Goal: Information Seeking & Learning: Learn about a topic

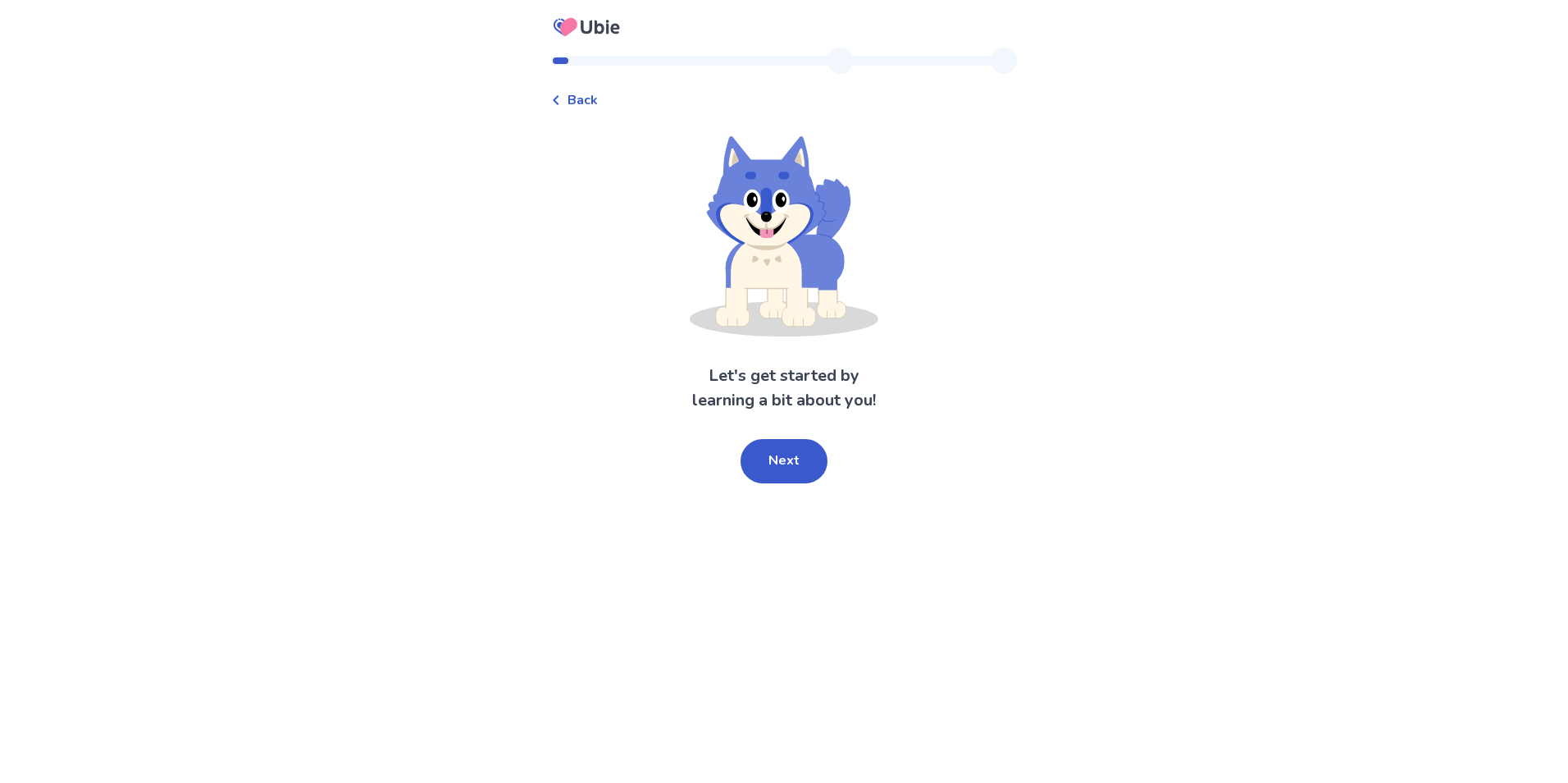
click at [775, 454] on button "Next" at bounding box center [784, 461] width 87 height 44
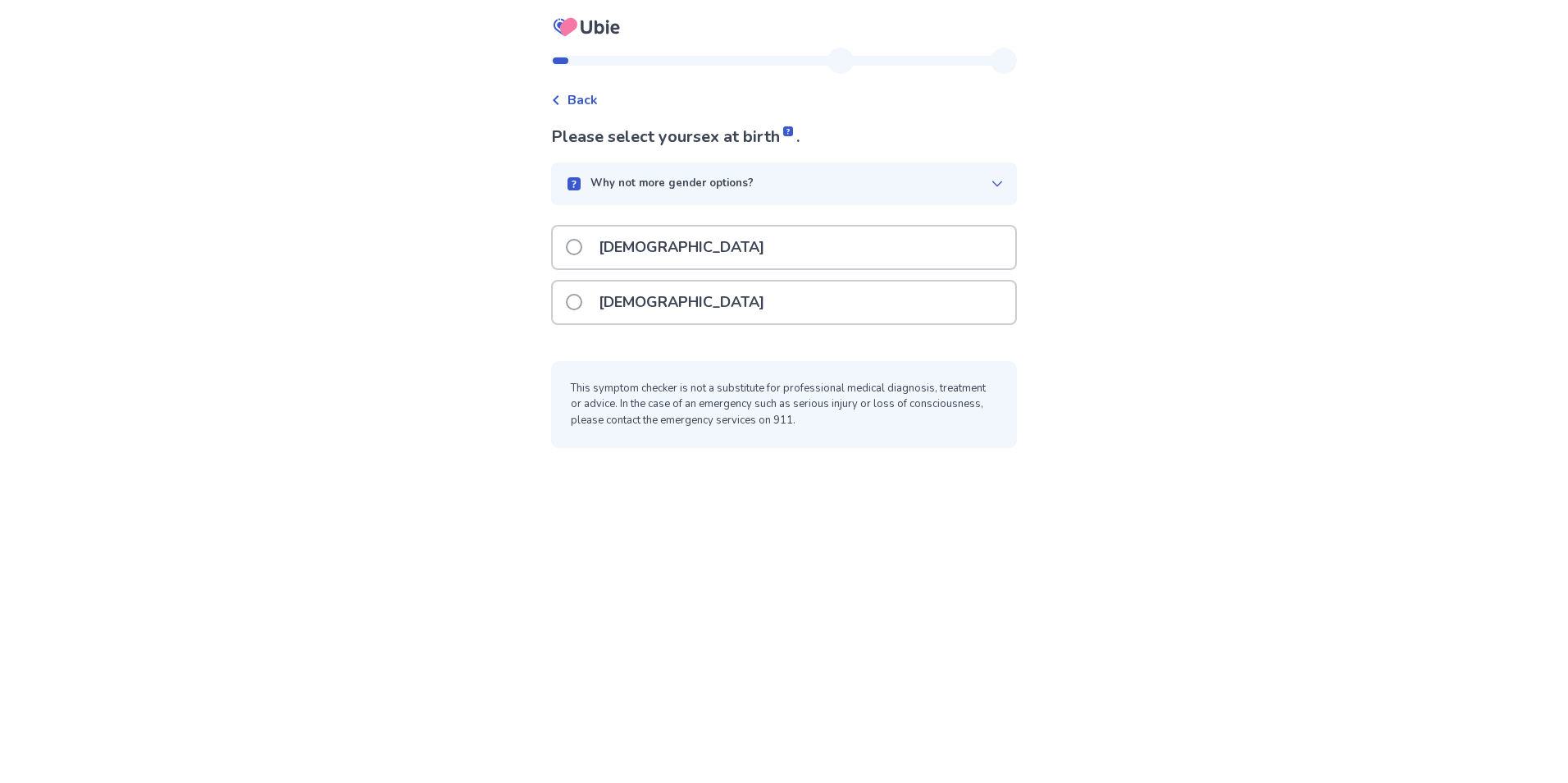
click at [580, 307] on span at bounding box center [574, 302] width 16 height 16
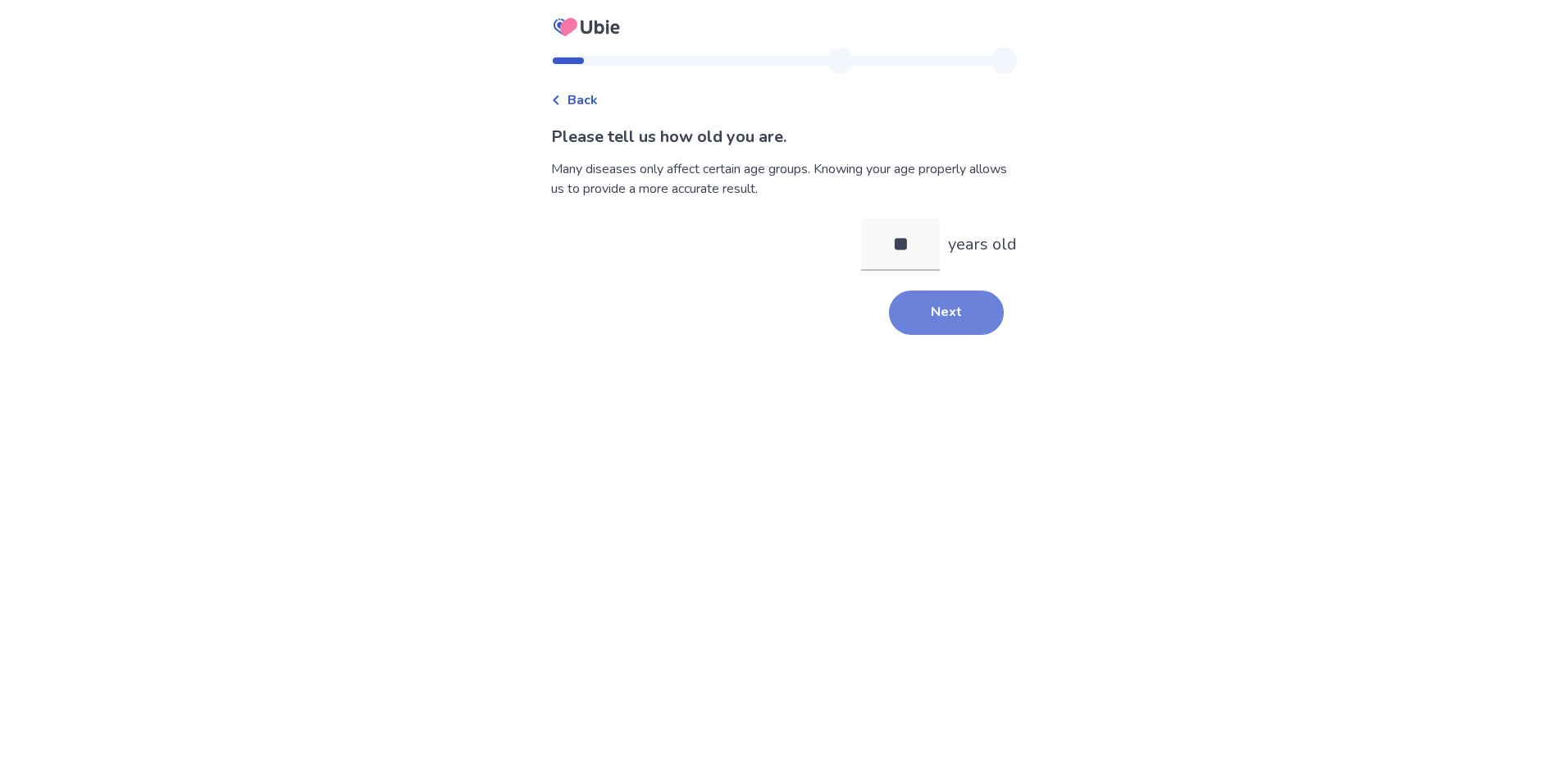
type input "**"
click at [970, 307] on button "Next" at bounding box center [946, 312] width 115 height 44
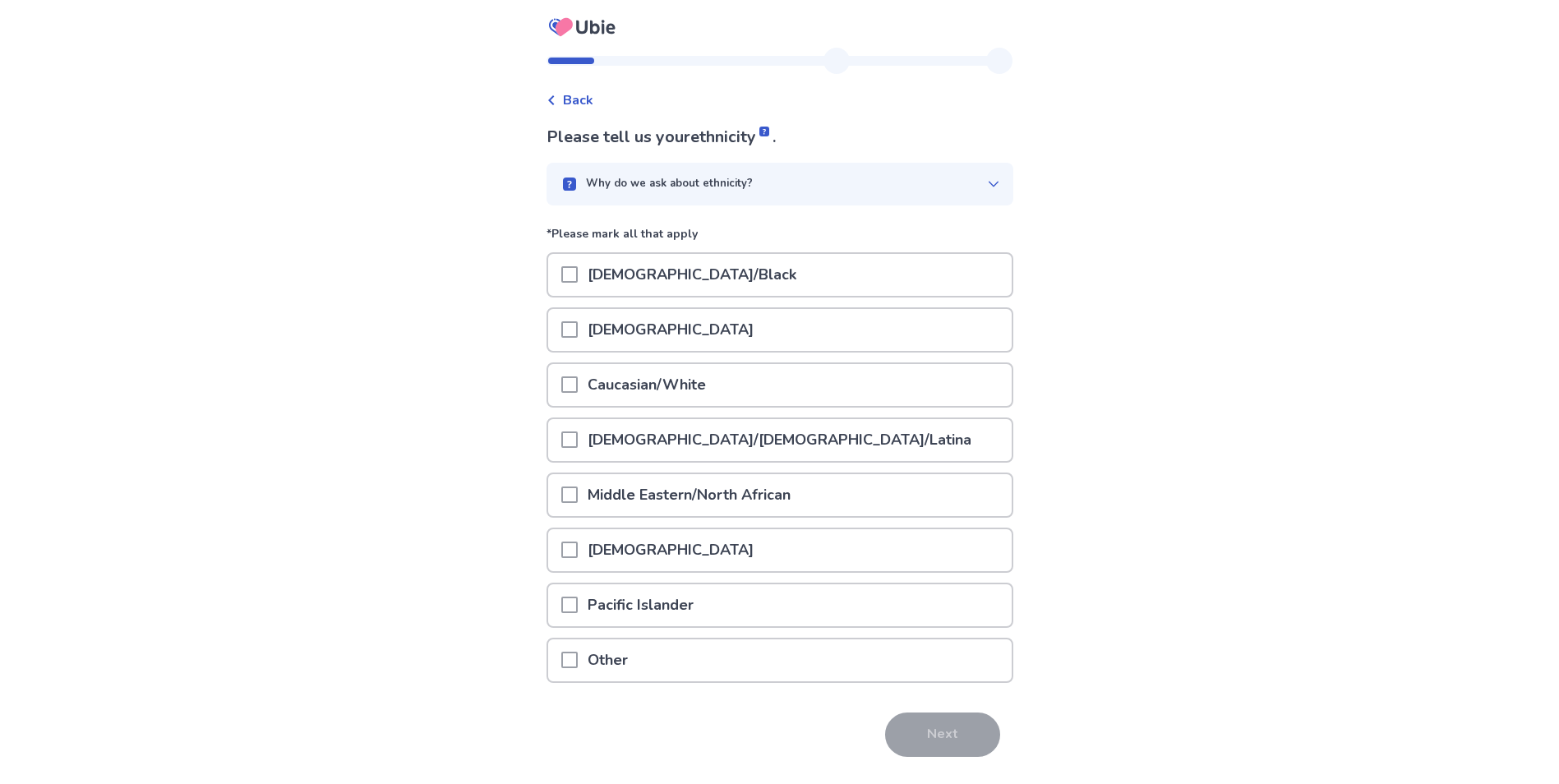
click at [647, 383] on p "Caucasian/White" at bounding box center [647, 385] width 138 height 42
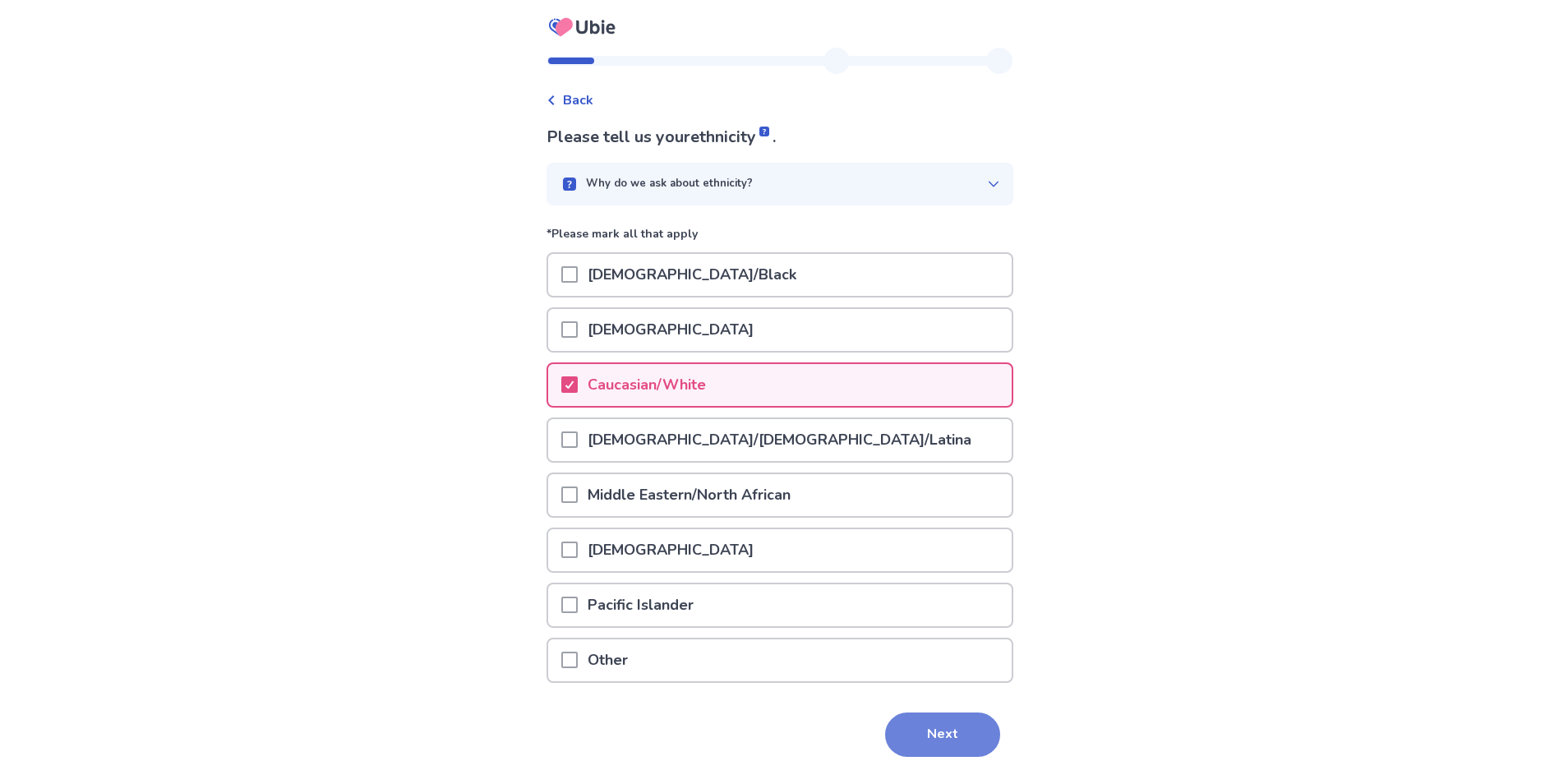
click at [942, 733] on button "Next" at bounding box center [942, 734] width 115 height 44
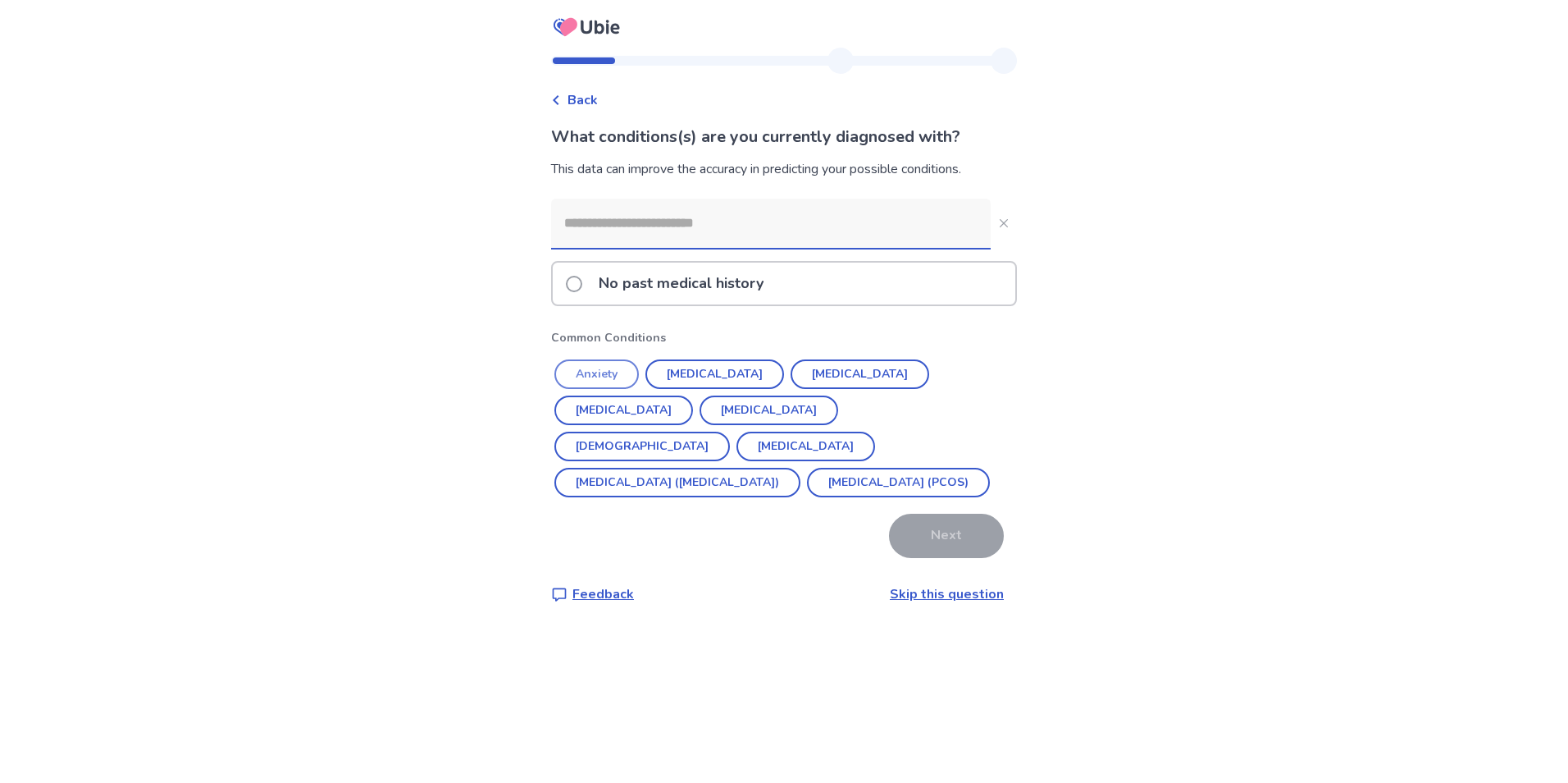
click at [620, 372] on button "Anxiety" at bounding box center [597, 374] width 85 height 30
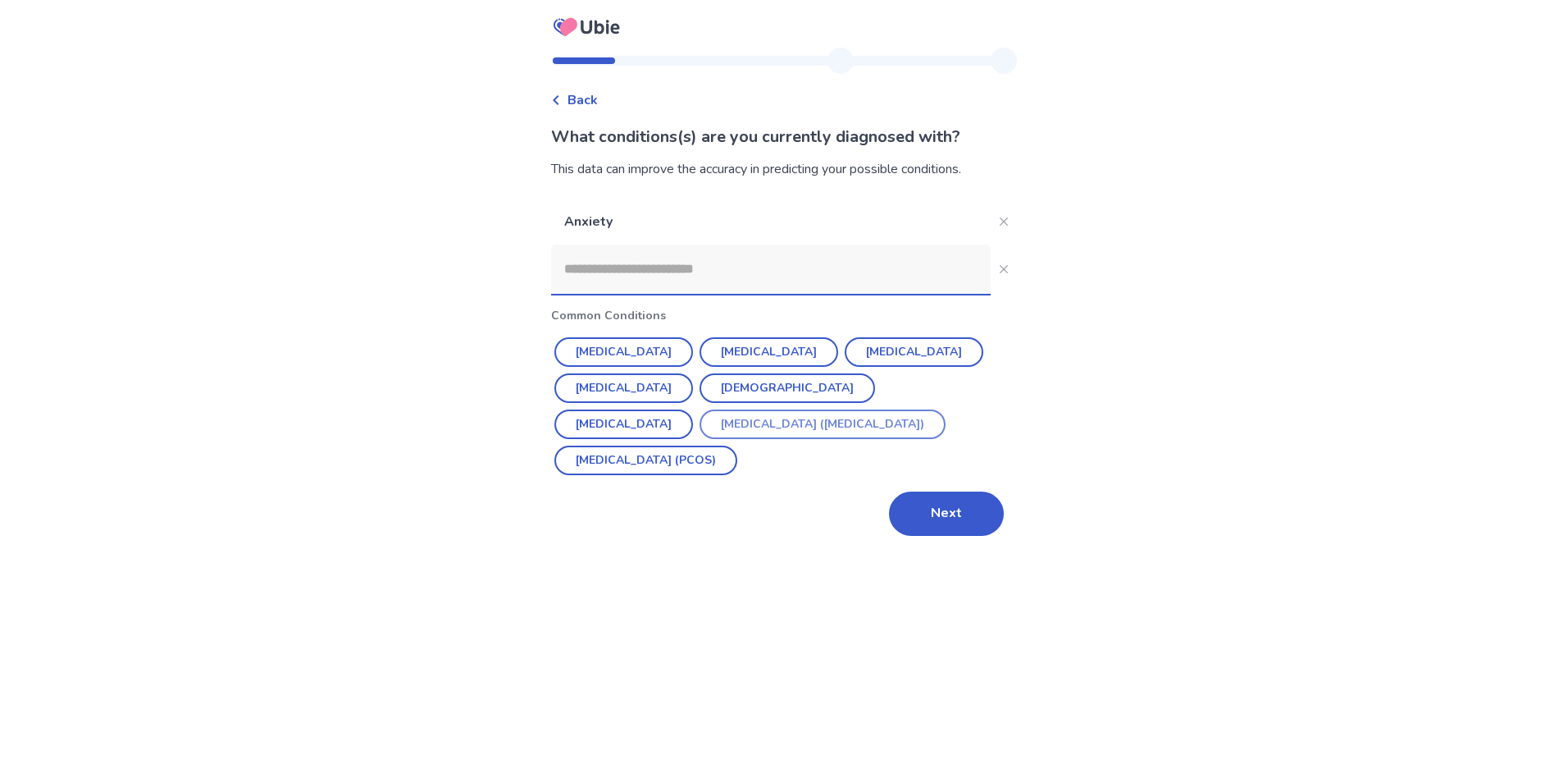
click at [700, 430] on button "[MEDICAL_DATA] ([MEDICAL_DATA])" at bounding box center [822, 424] width 246 height 30
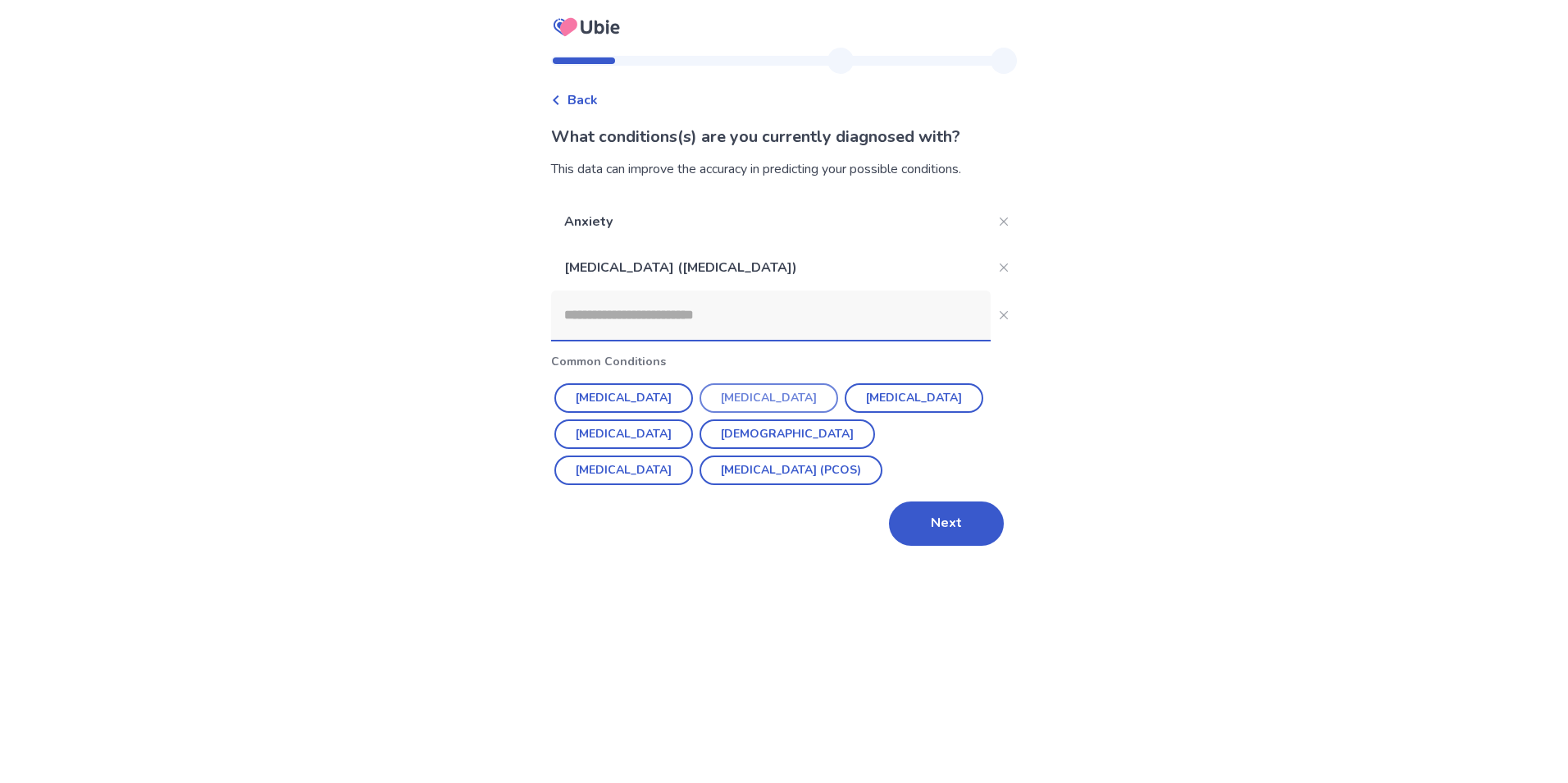
click at [758, 400] on button "[MEDICAL_DATA]" at bounding box center [769, 397] width 139 height 30
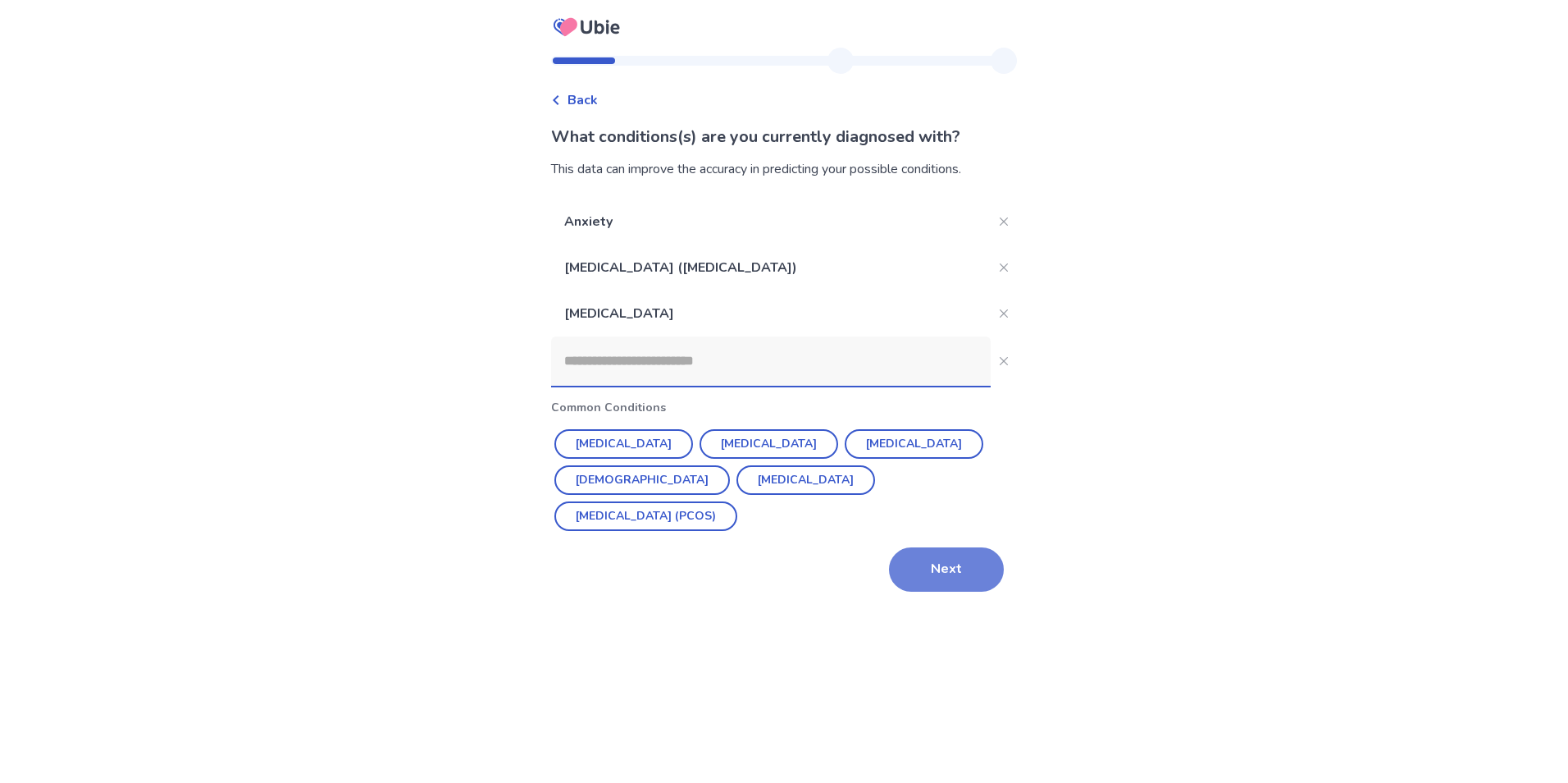
click at [948, 547] on button "Next" at bounding box center [946, 569] width 115 height 44
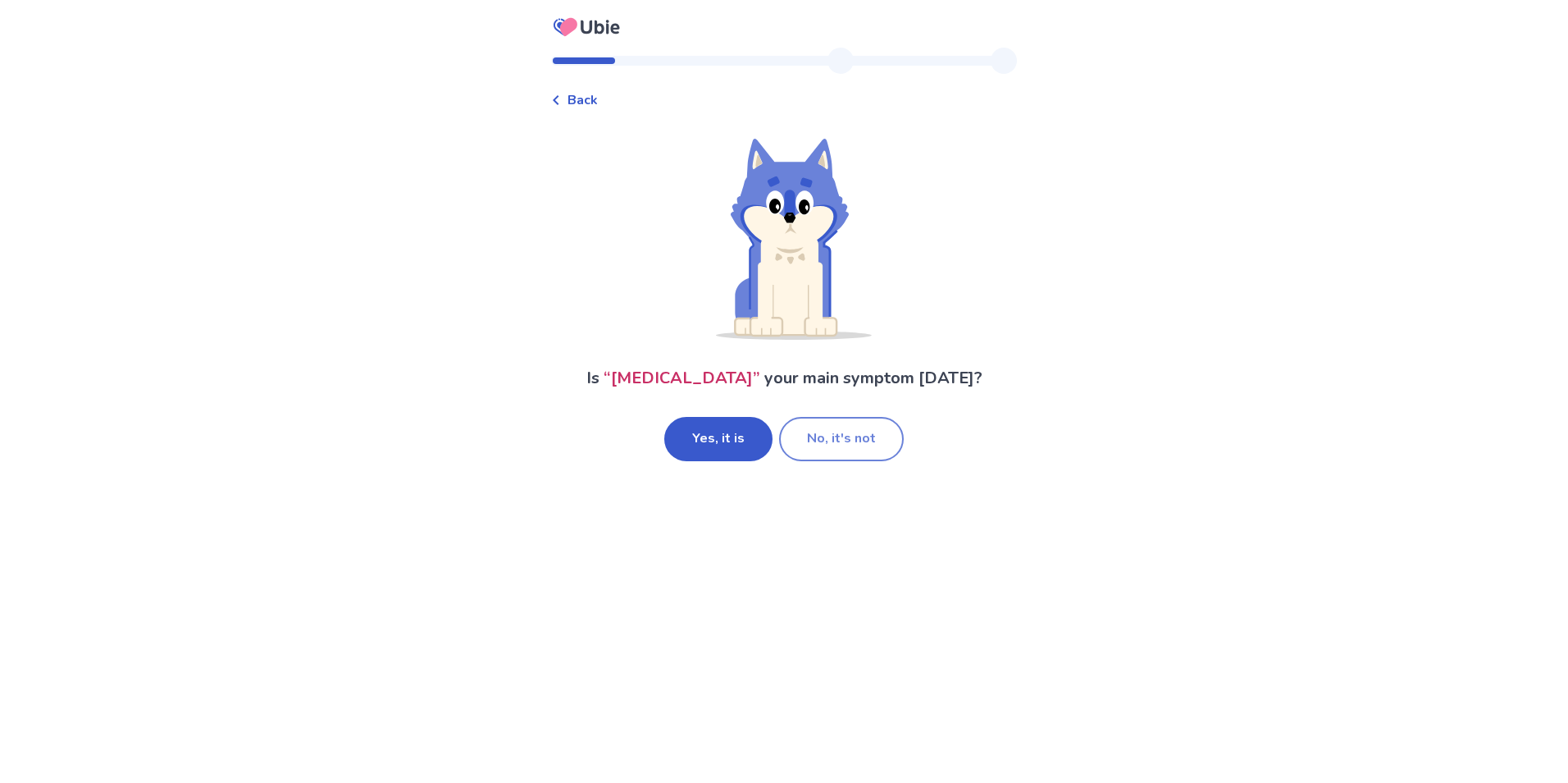
click at [856, 439] on button "No, it's not" at bounding box center [841, 439] width 125 height 44
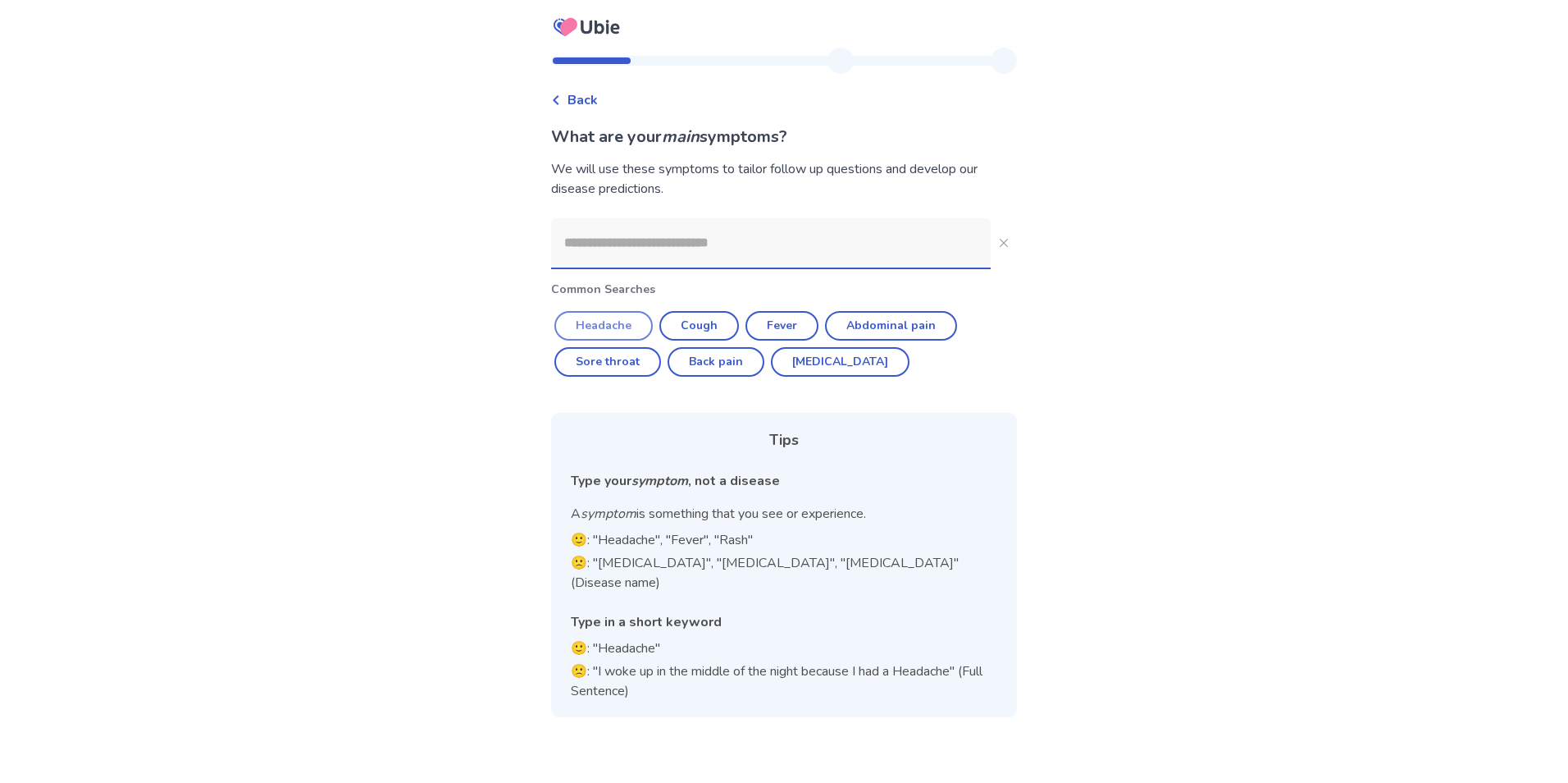
click at [626, 325] on button "Headache" at bounding box center [603, 325] width 98 height 30
type input "********"
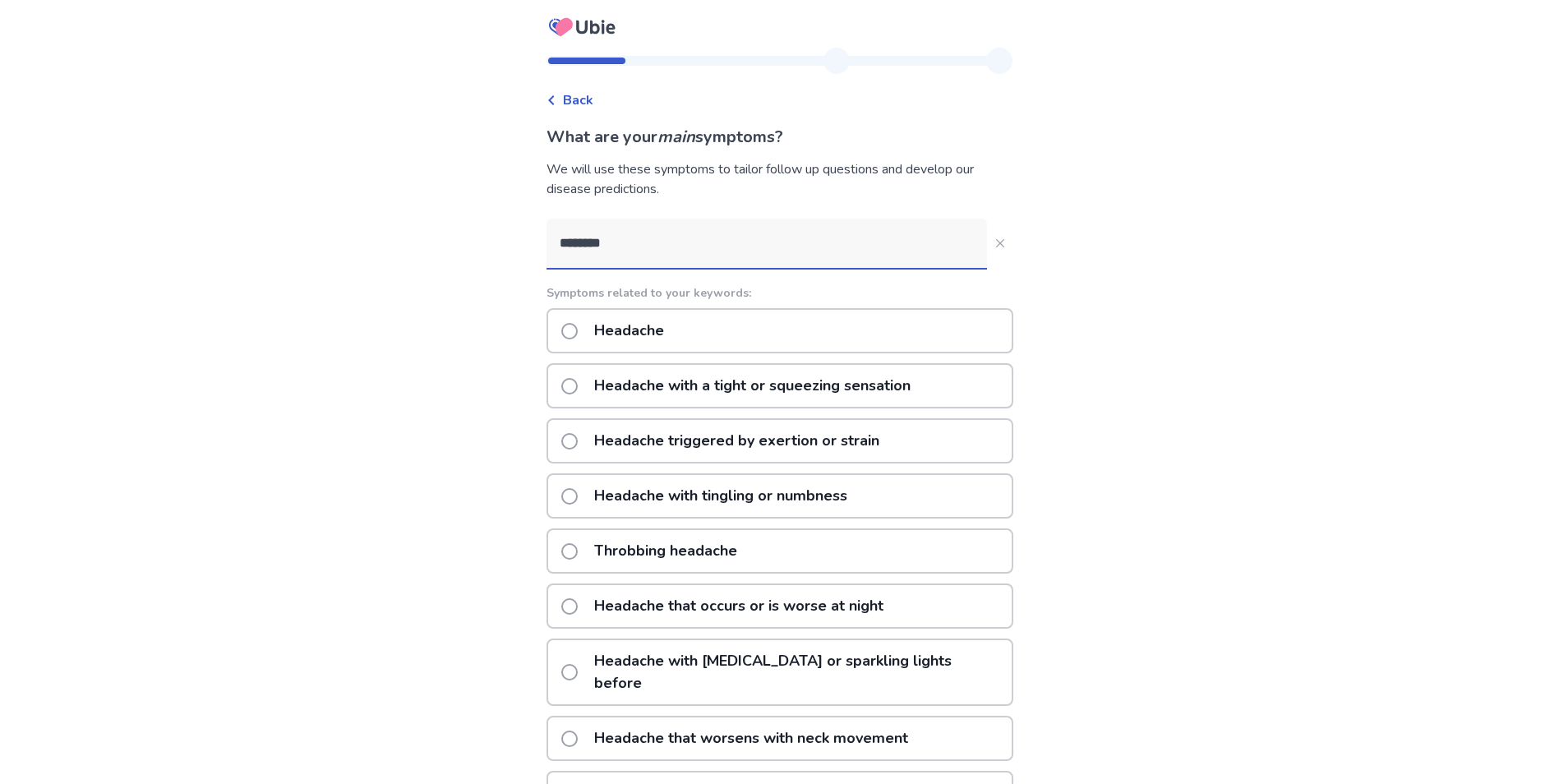
scroll to position [82, 0]
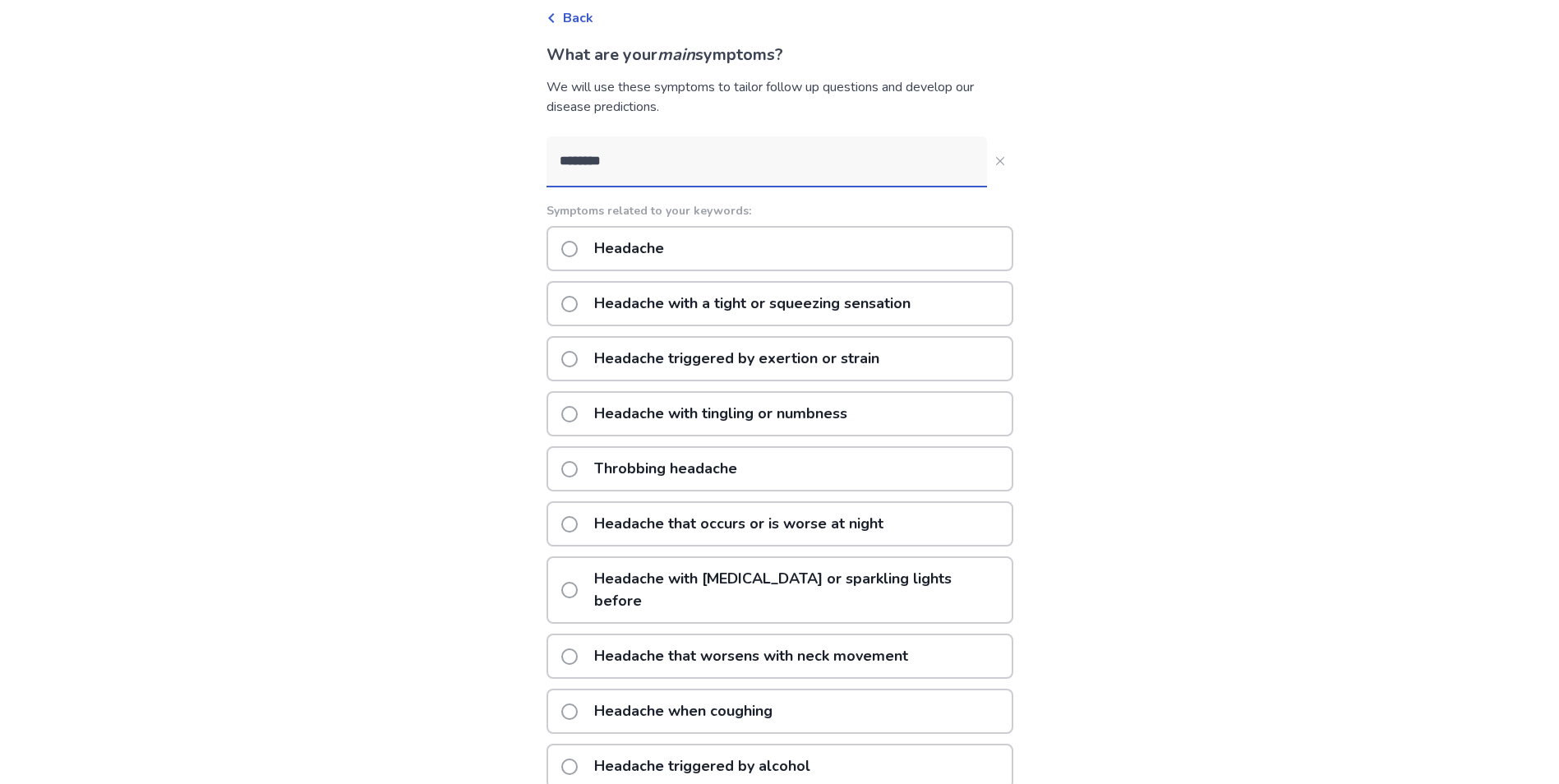
click at [578, 465] on span at bounding box center [570, 469] width 16 height 16
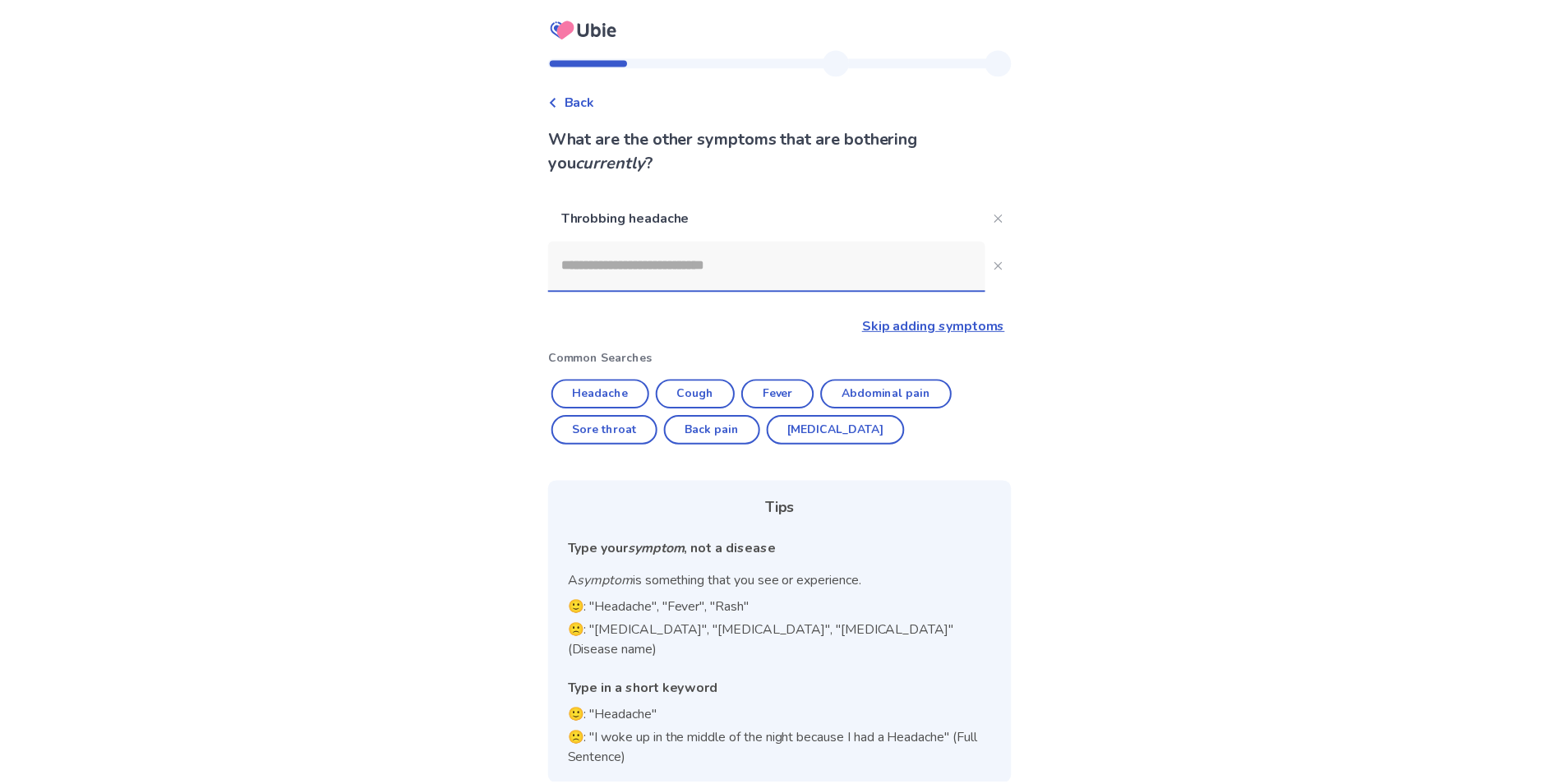
scroll to position [2, 0]
click at [870, 392] on button "Abdominal pain" at bounding box center [887, 392] width 132 height 30
type input "**********"
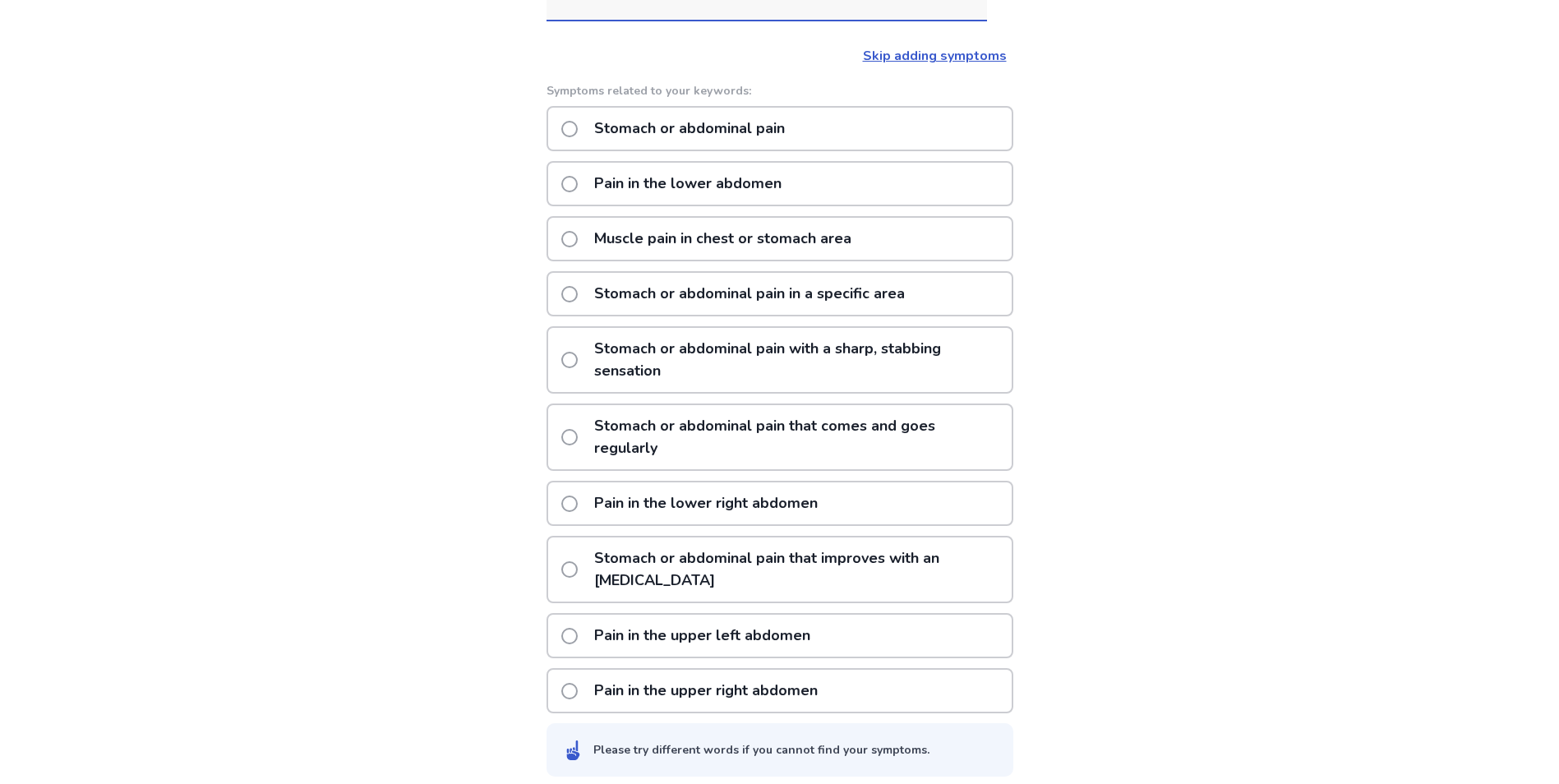
scroll to position [282, 0]
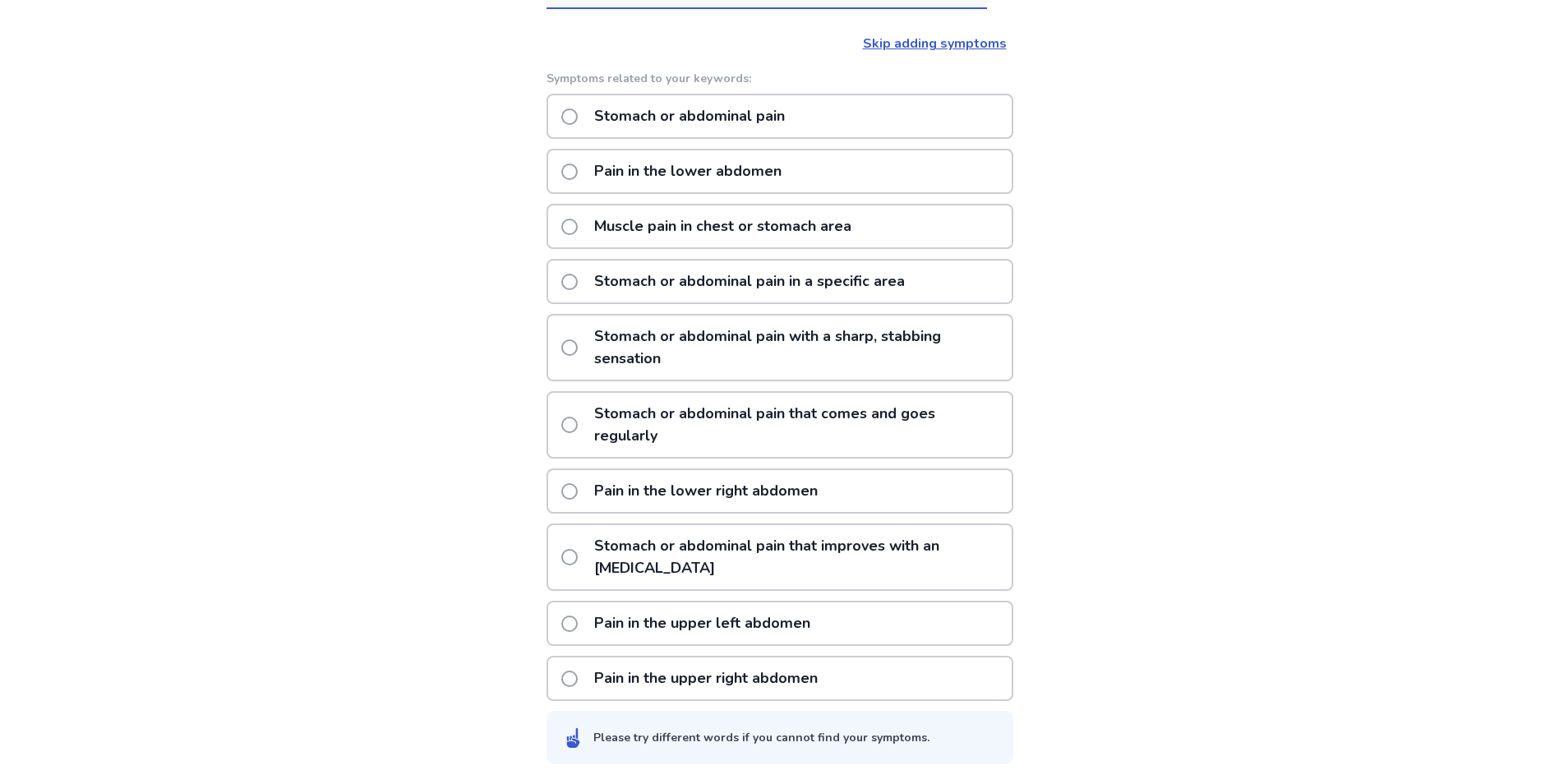
click at [578, 422] on span at bounding box center [570, 425] width 16 height 16
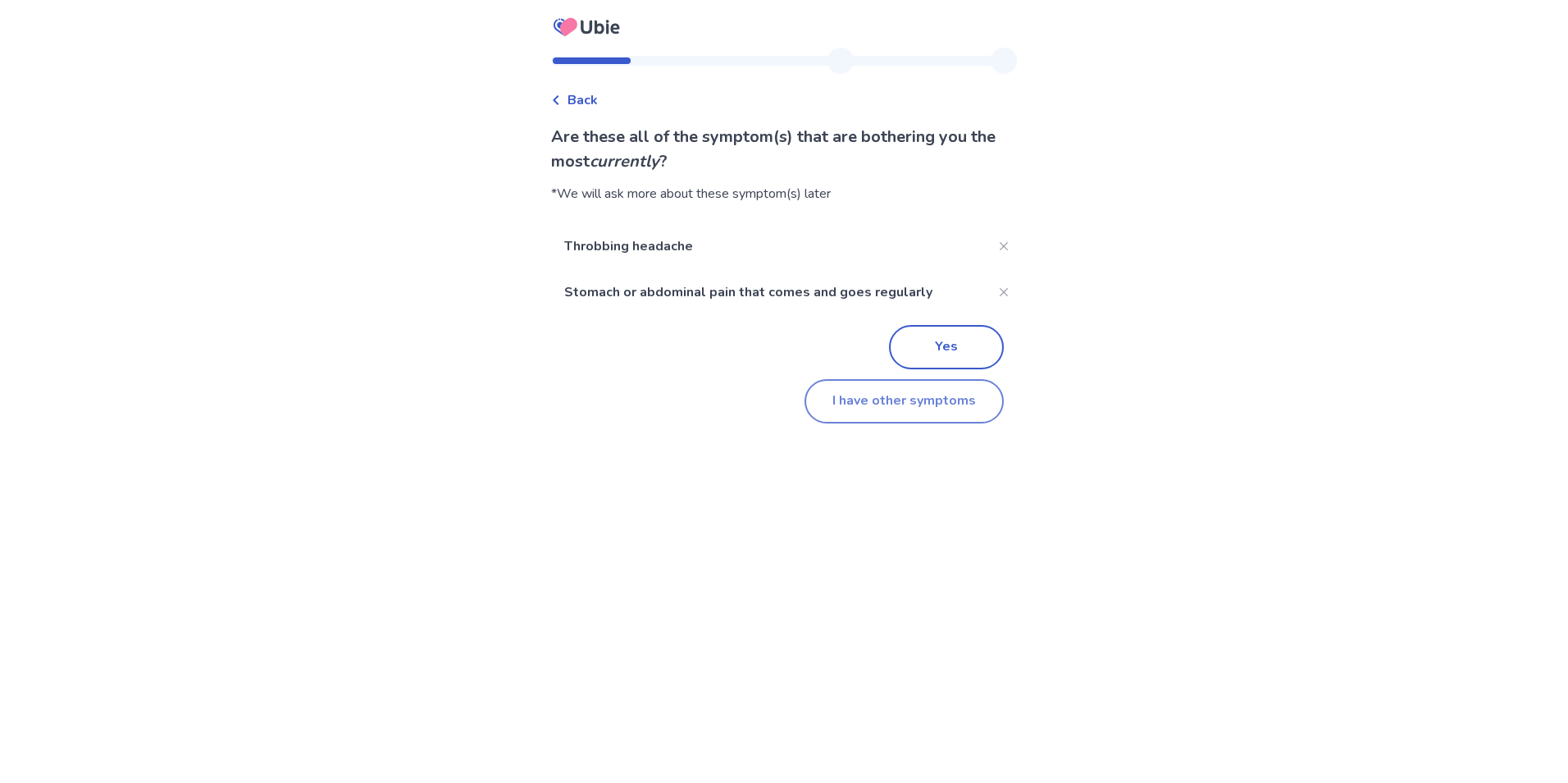
click at [844, 410] on button "I have other symptoms" at bounding box center [904, 401] width 199 height 44
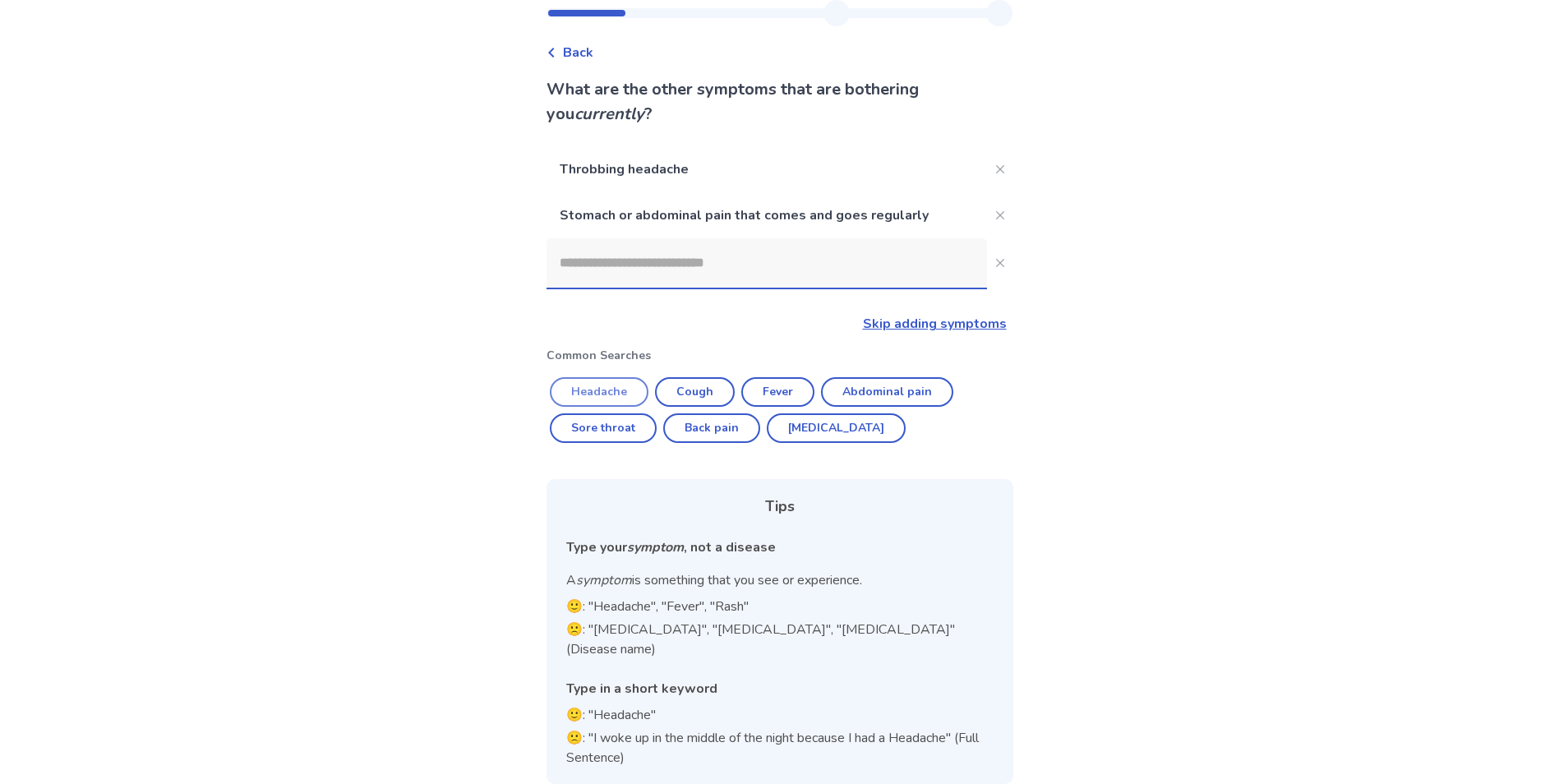
click at [622, 395] on button "Headache" at bounding box center [599, 392] width 99 height 30
type input "********"
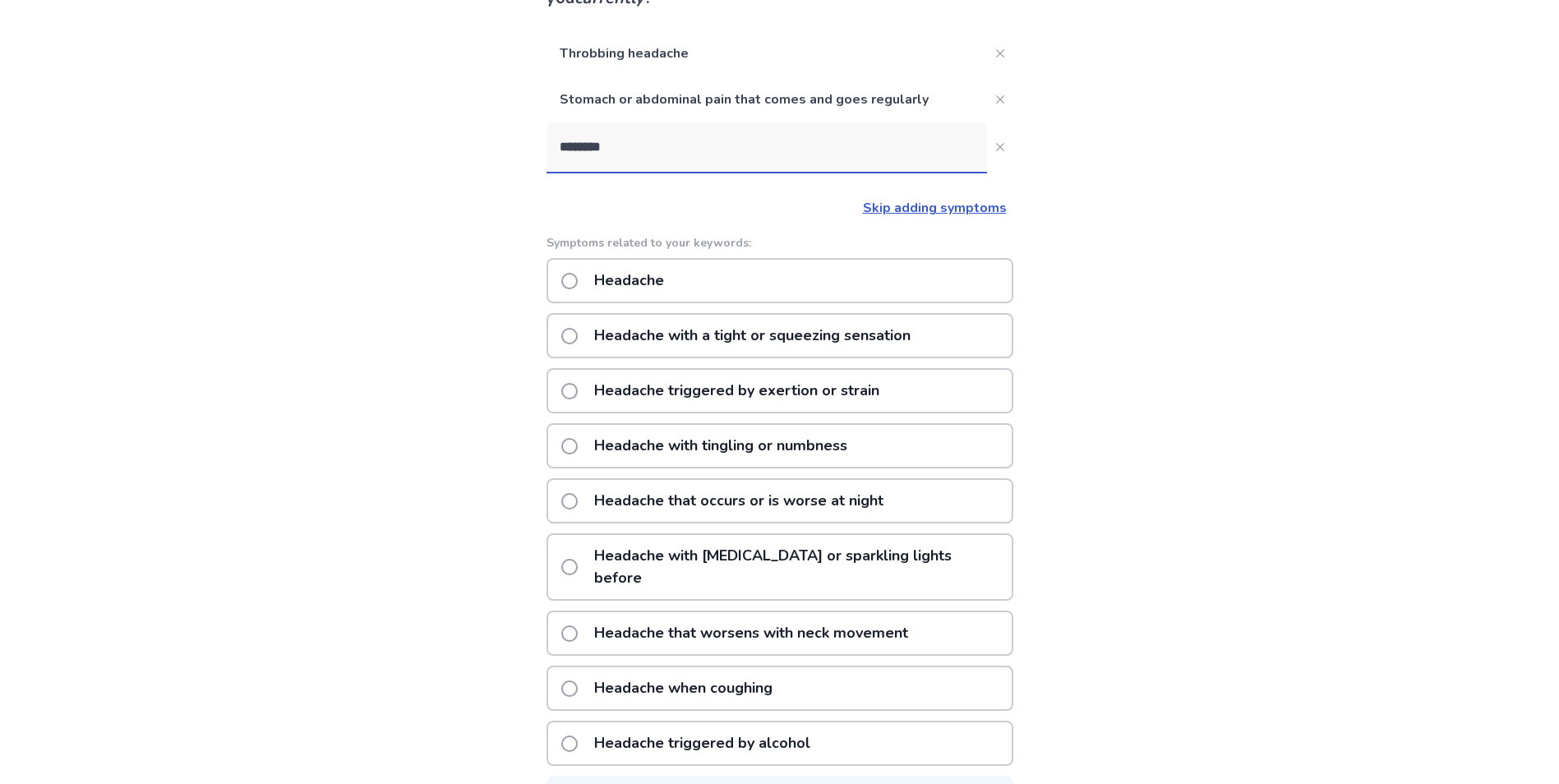
scroll to position [165, 0]
click at [895, 203] on link "Skip adding symptoms" at bounding box center [934, 207] width 144 height 18
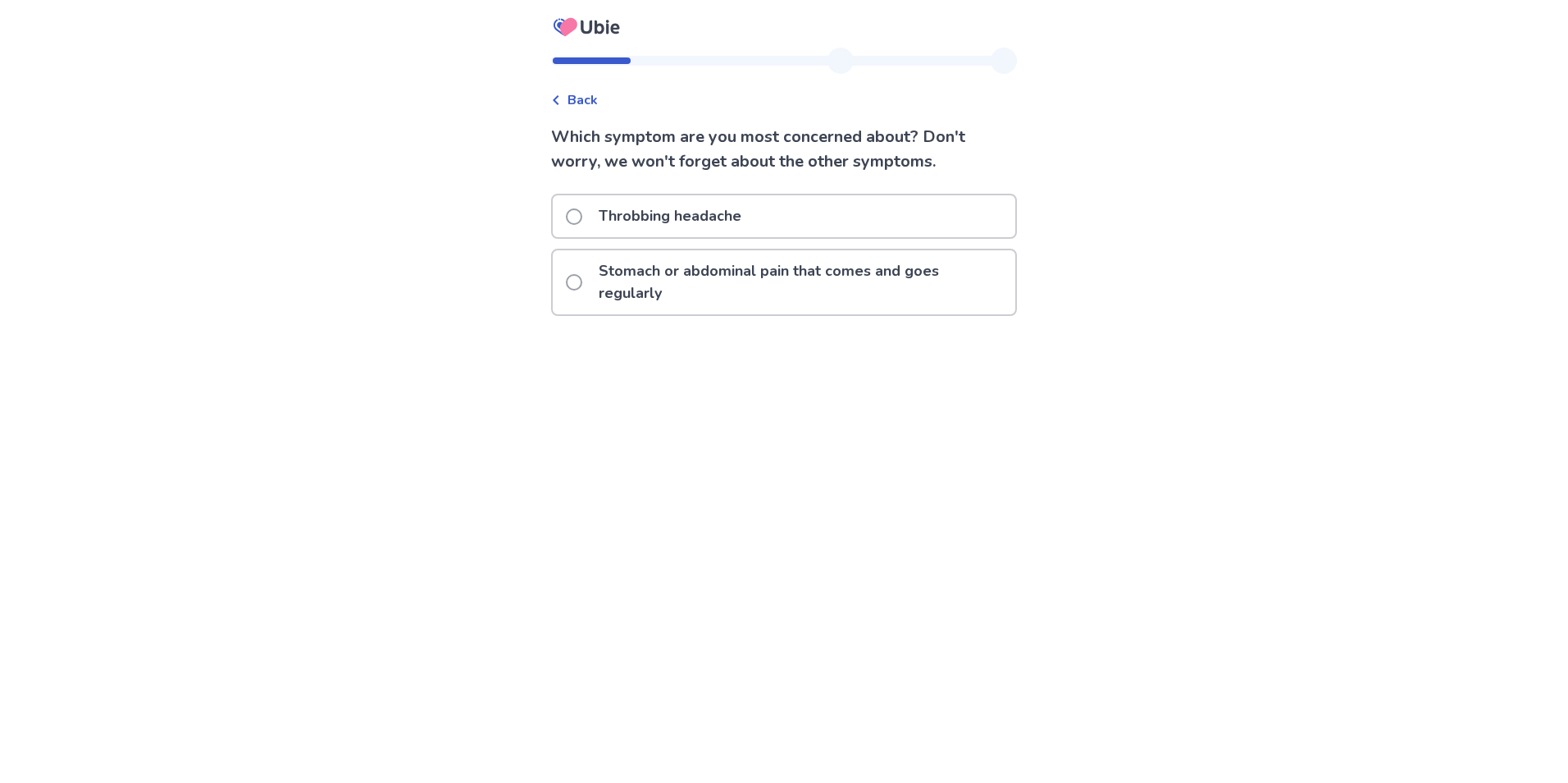
click at [595, 101] on span "Back" at bounding box center [583, 100] width 31 height 20
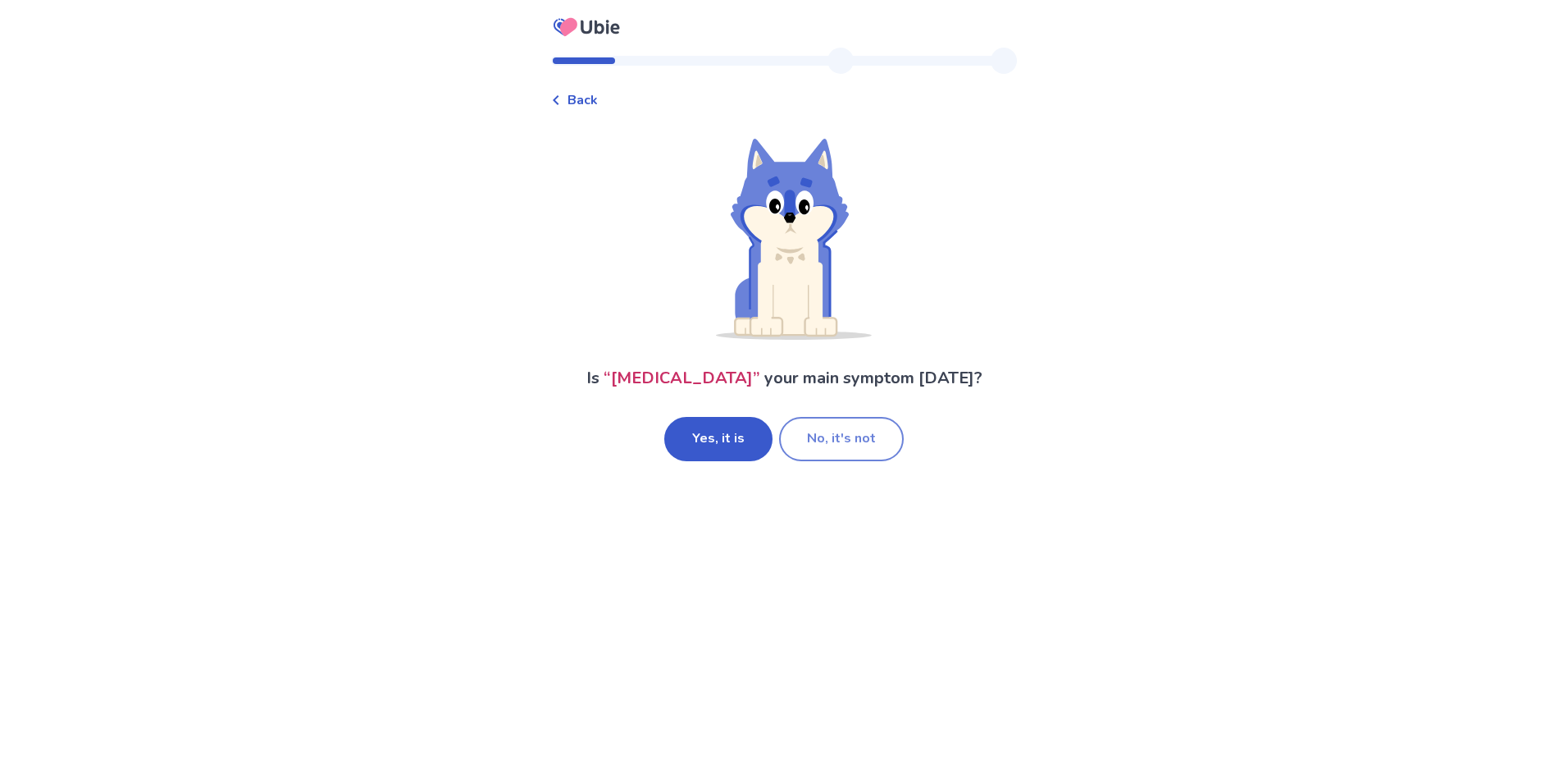
click at [849, 439] on button "No, it's not" at bounding box center [841, 439] width 125 height 44
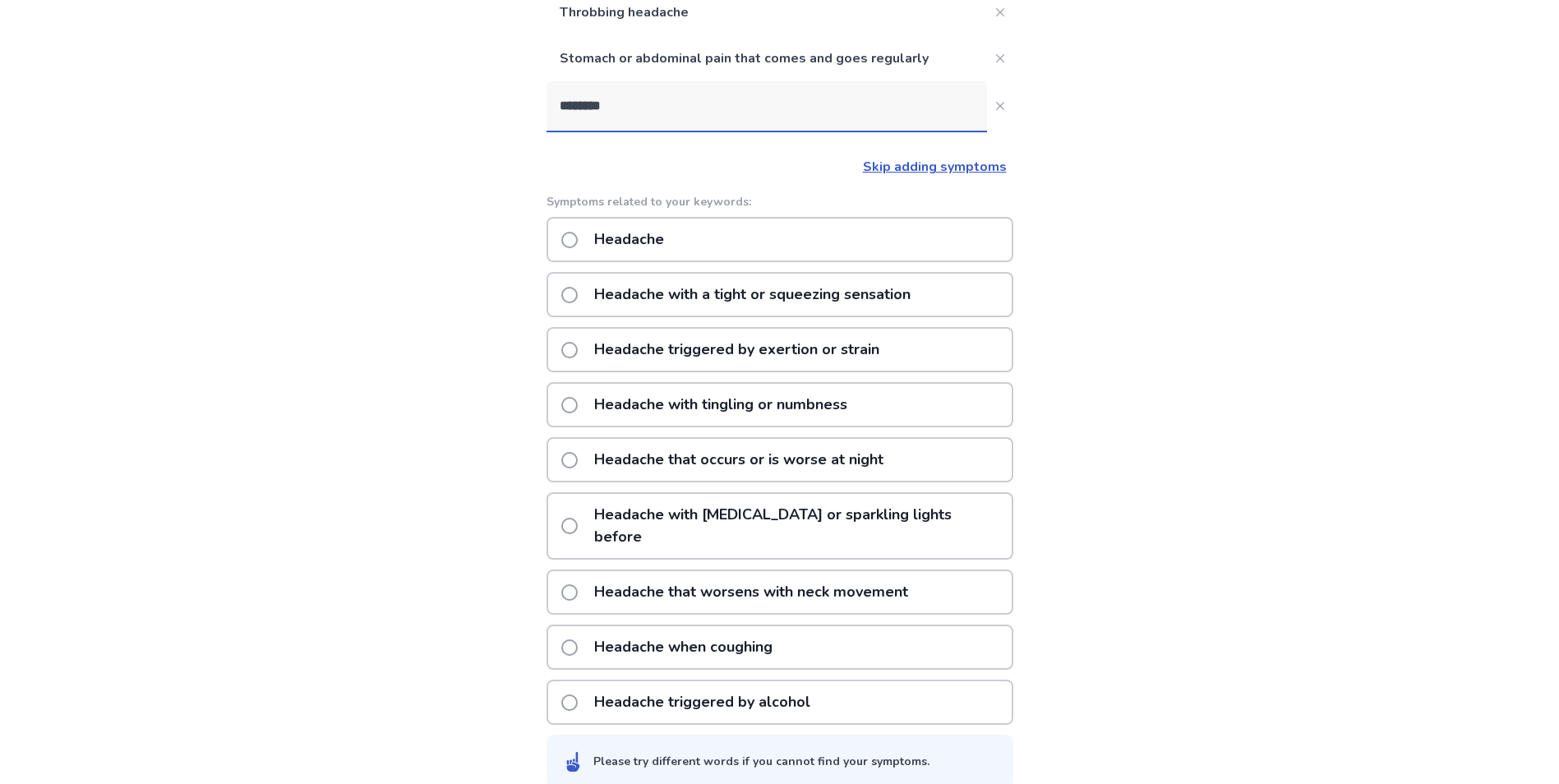
scroll to position [206, 0]
click at [771, 244] on div "Headache" at bounding box center [780, 238] width 467 height 45
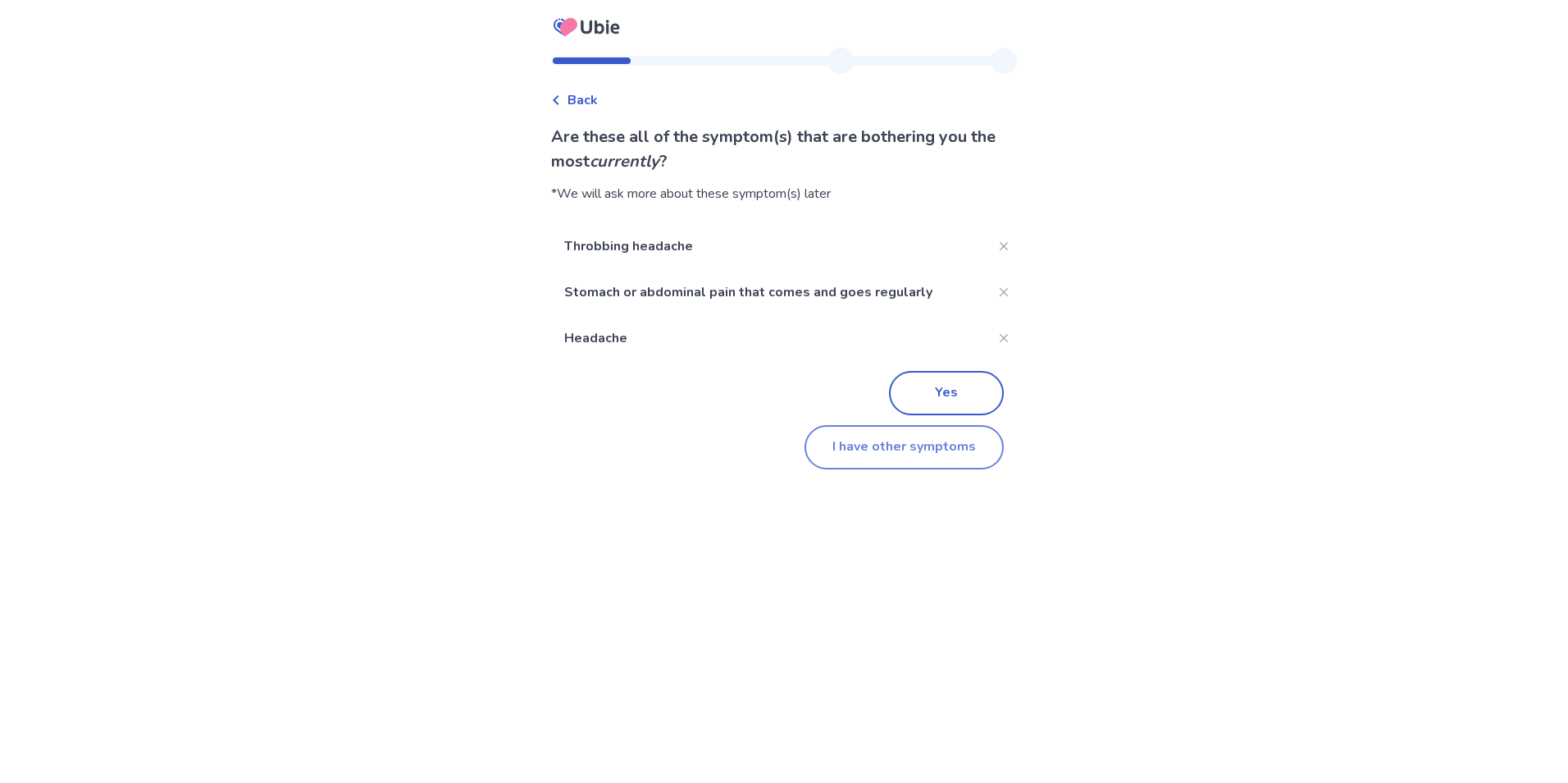
click at [968, 453] on button "I have other symptoms" at bounding box center [904, 447] width 199 height 44
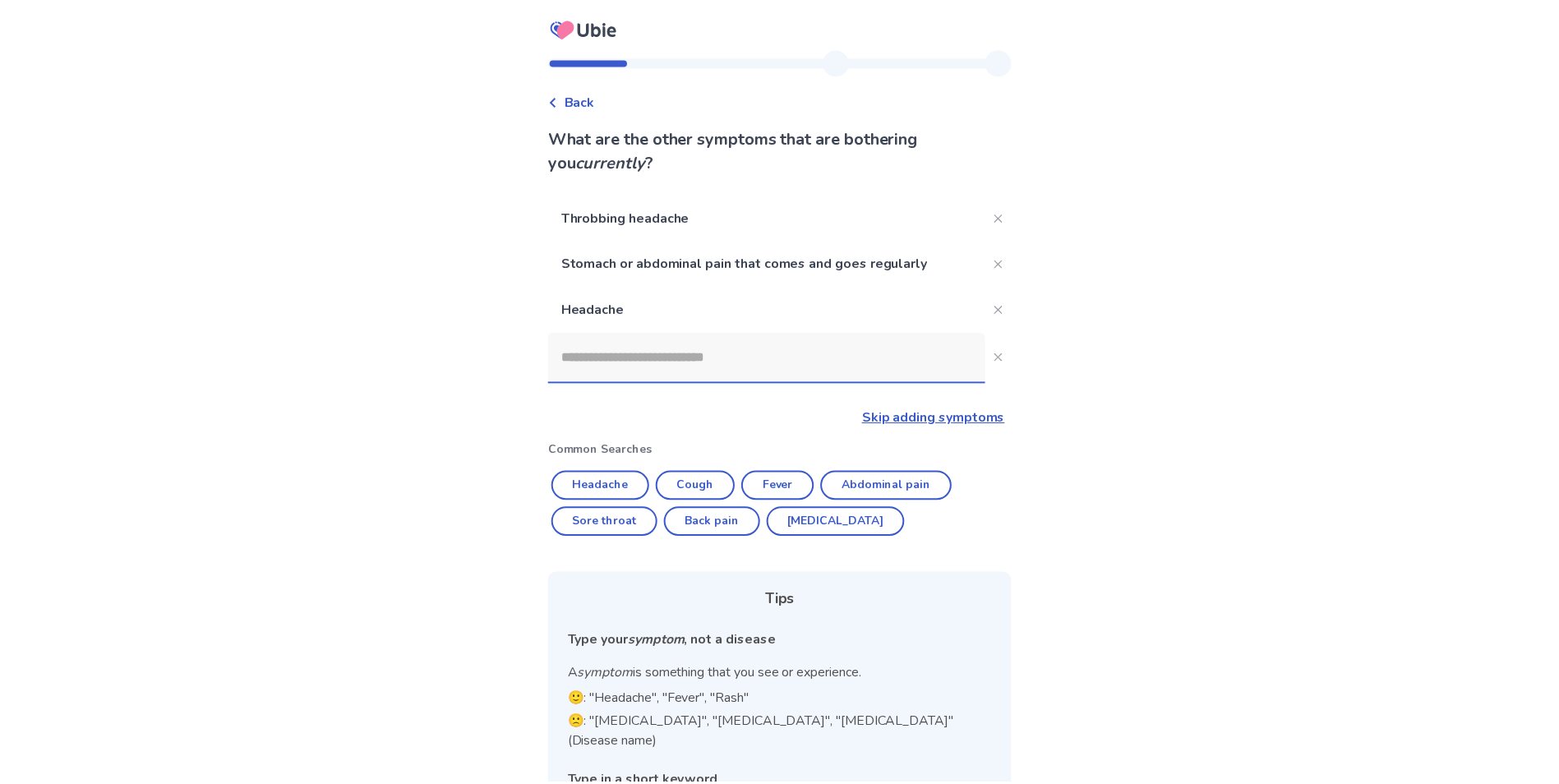
scroll to position [94, 0]
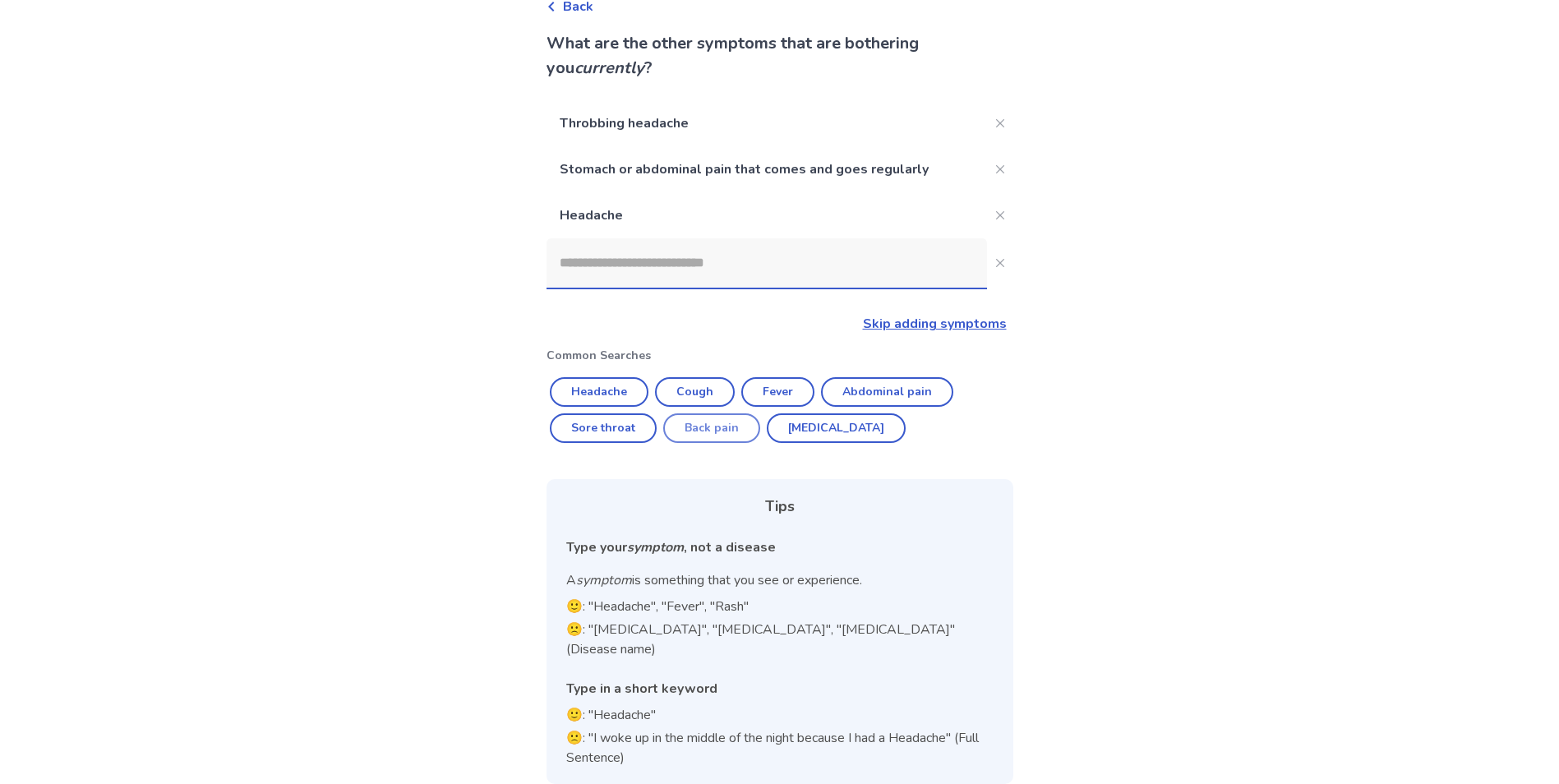
click at [708, 428] on button "Back pain" at bounding box center [711, 428] width 97 height 30
type input "*********"
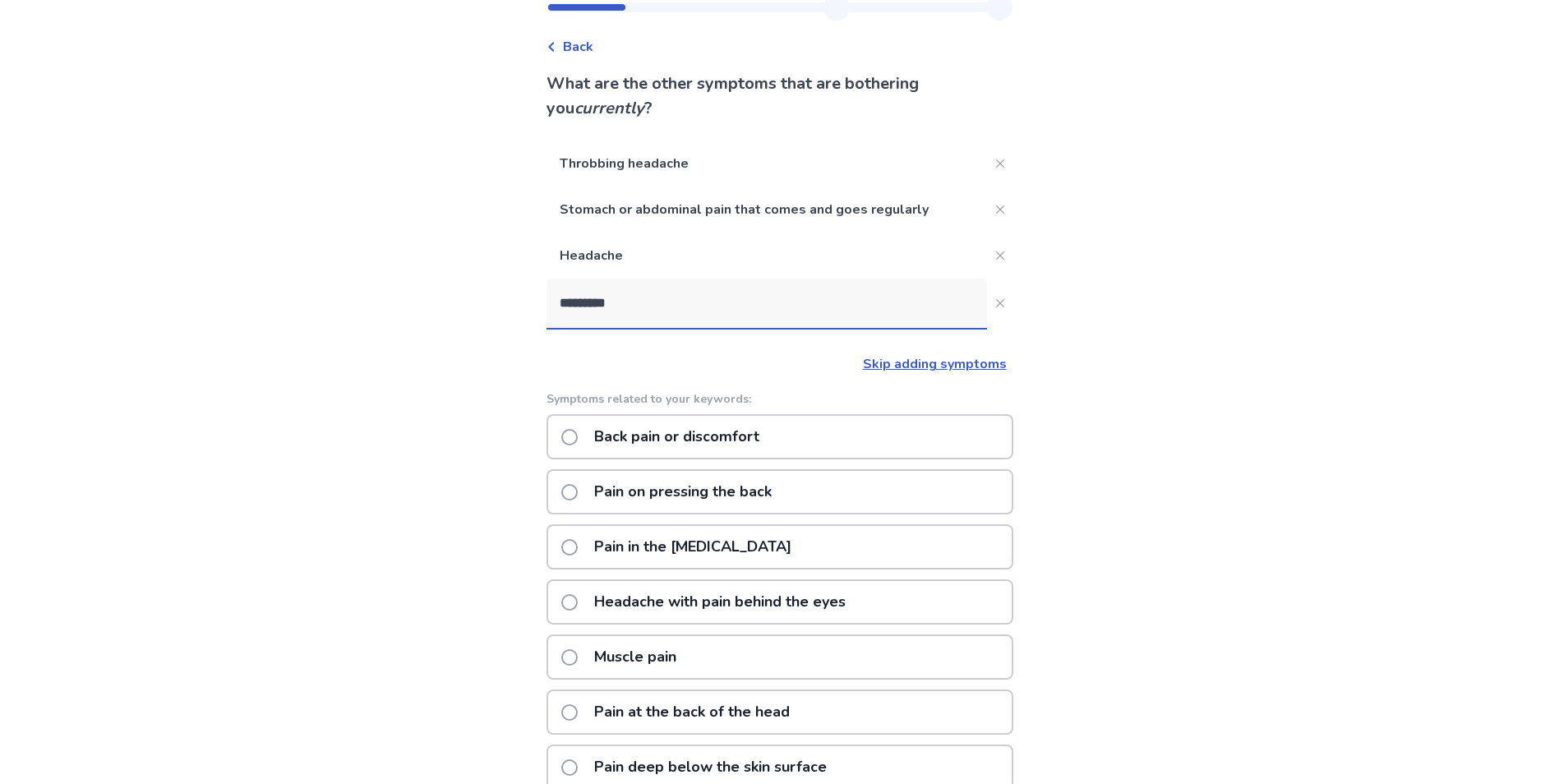
scroll to position [82, 0]
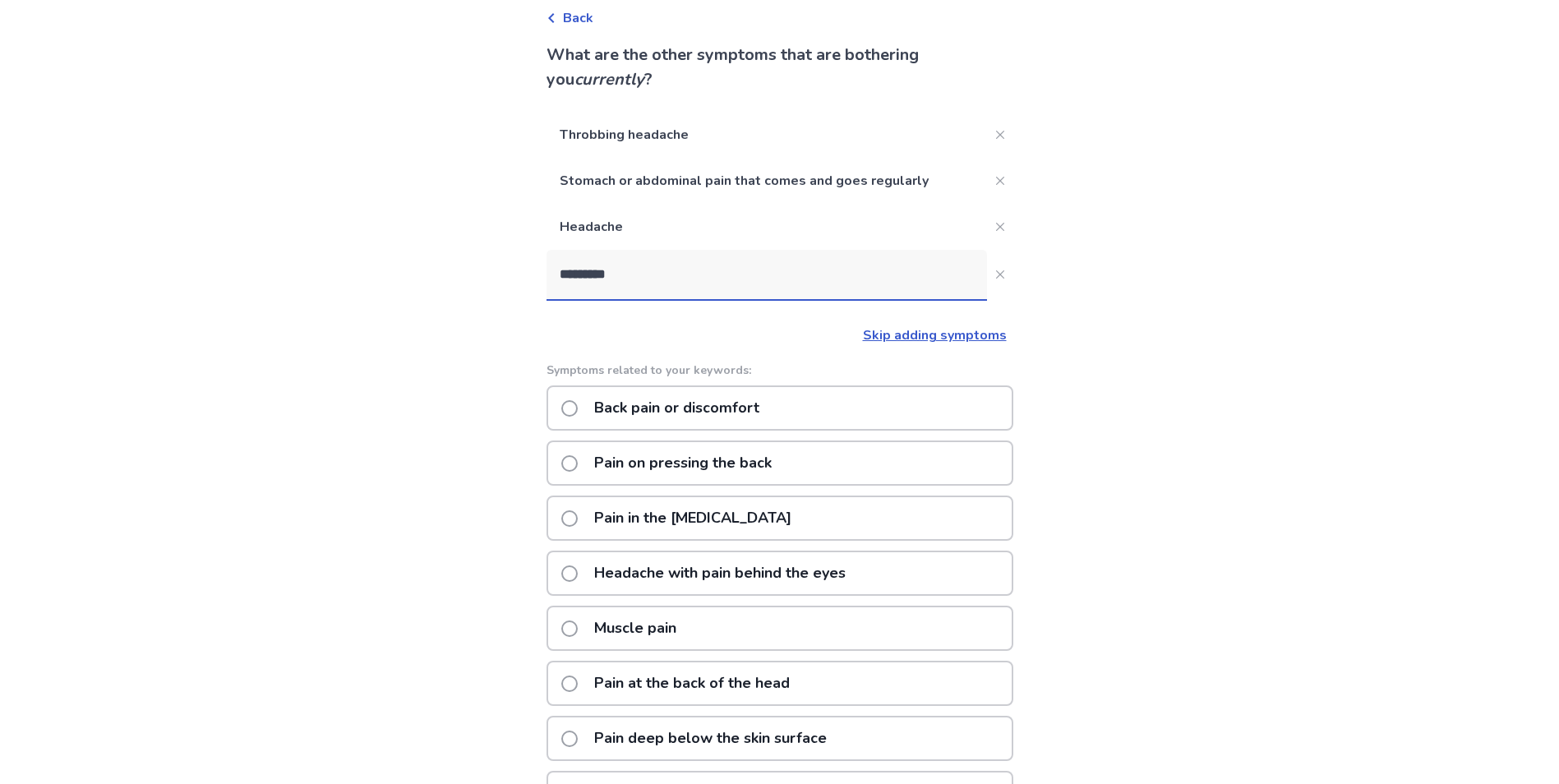
click at [854, 410] on div "Back pain or discomfort" at bounding box center [780, 408] width 467 height 45
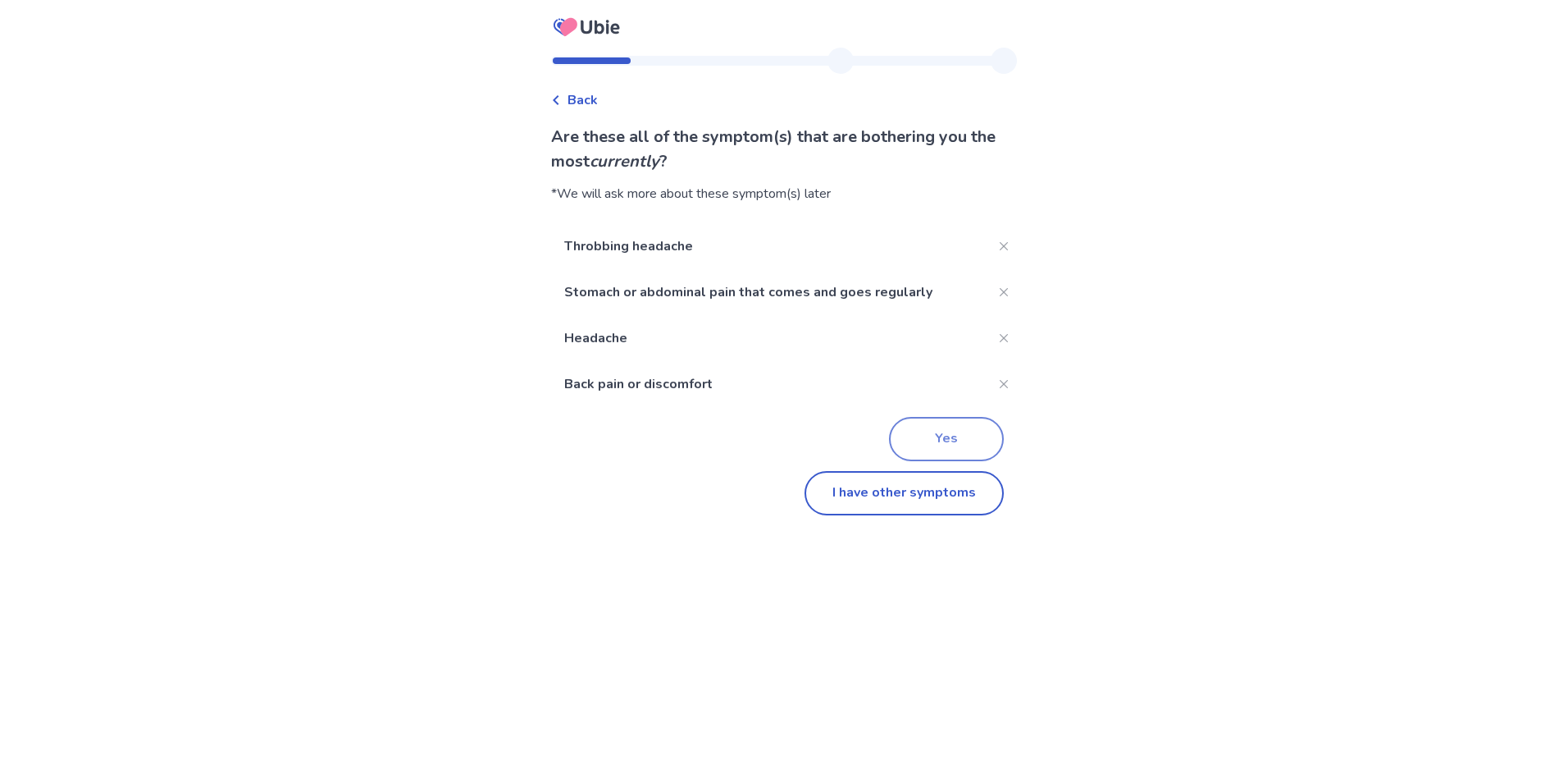
click at [965, 436] on button "Yes" at bounding box center [946, 439] width 115 height 44
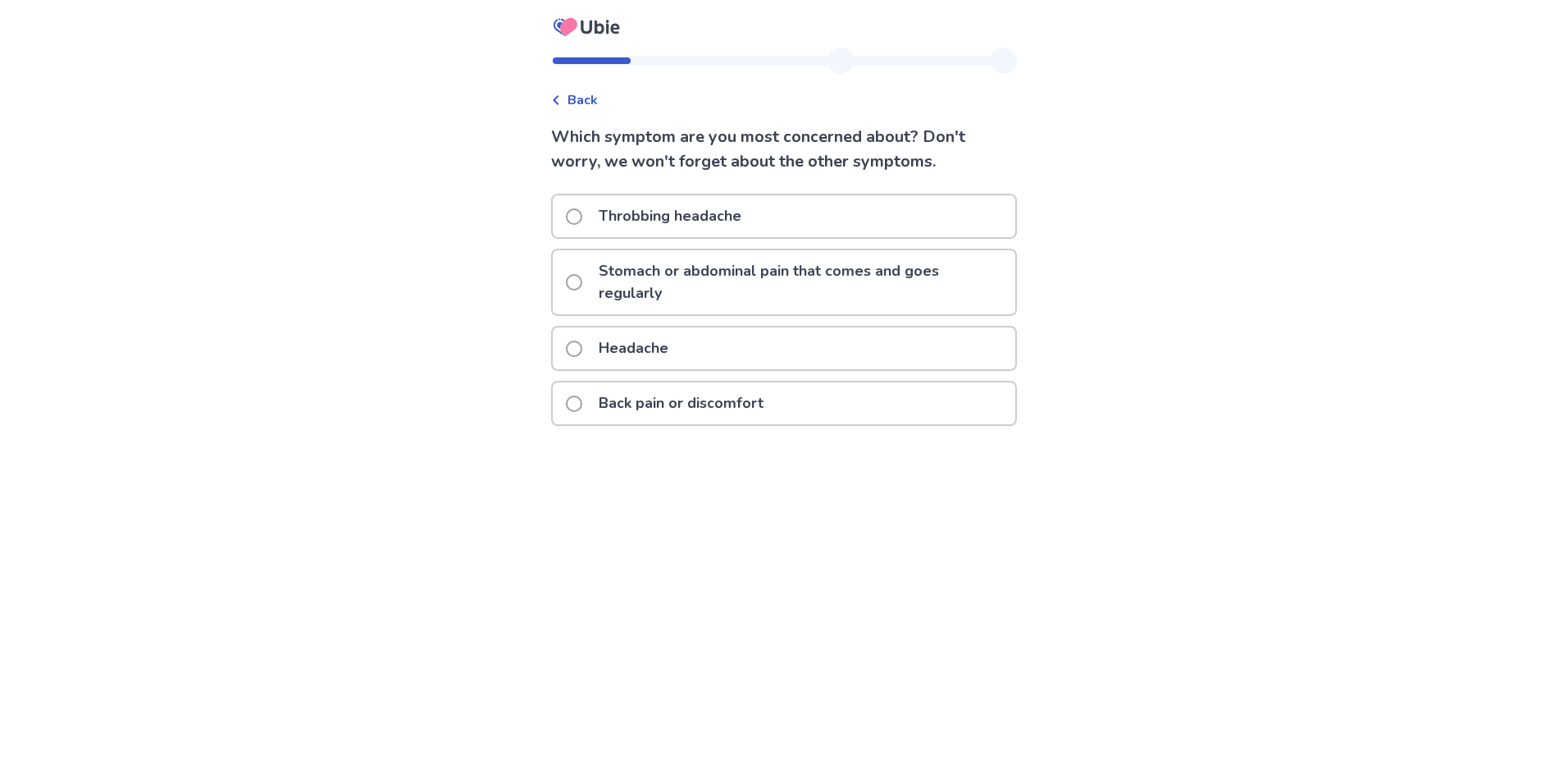
click at [586, 272] on label "Stomach or abdominal pain that comes and goes regularly" at bounding box center [791, 282] width 450 height 64
